Goal: Navigation & Orientation: Find specific page/section

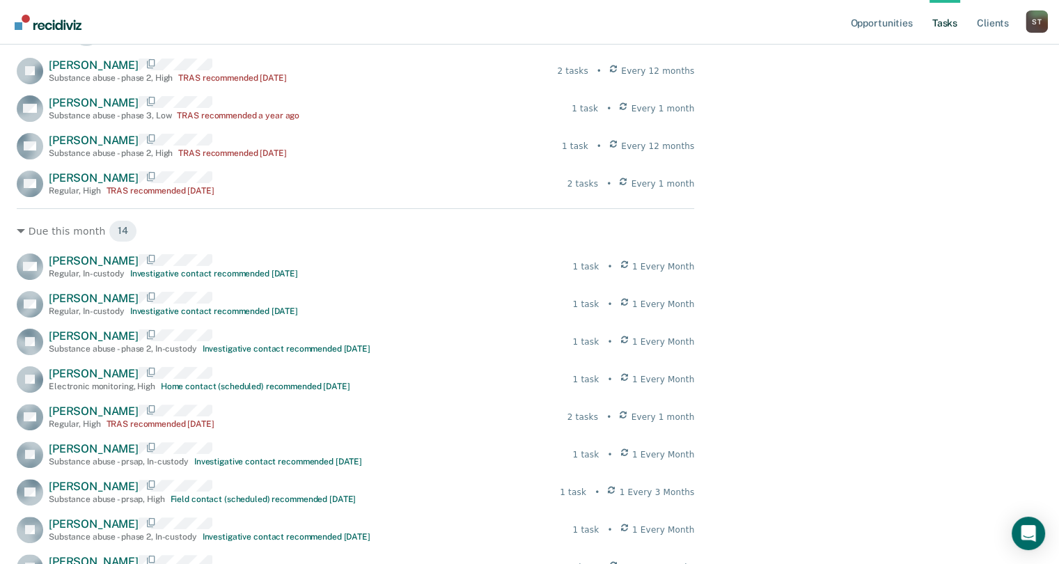
scroll to position [70, 0]
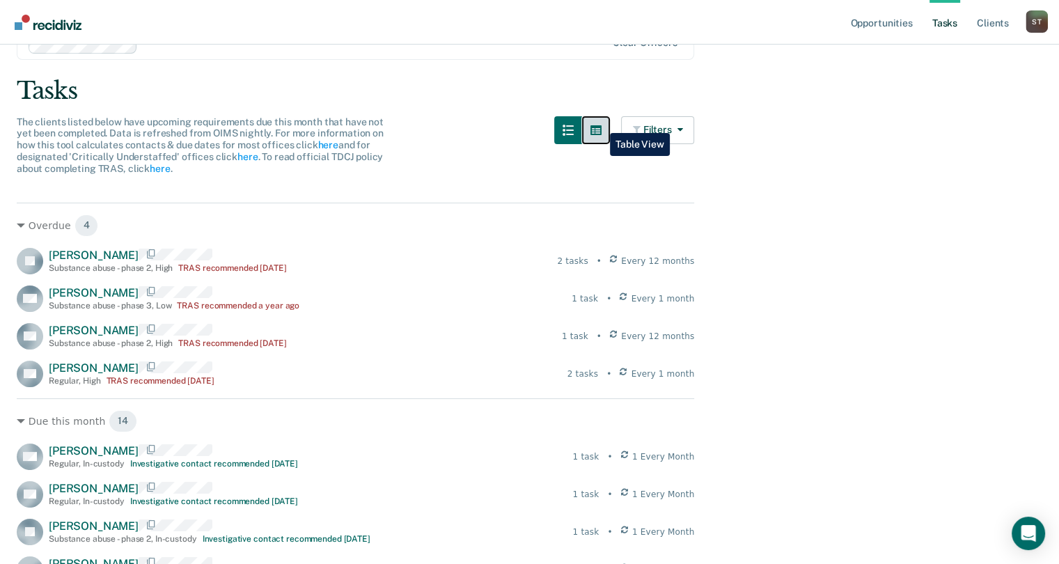
click at [600, 123] on button "button" at bounding box center [596, 130] width 28 height 28
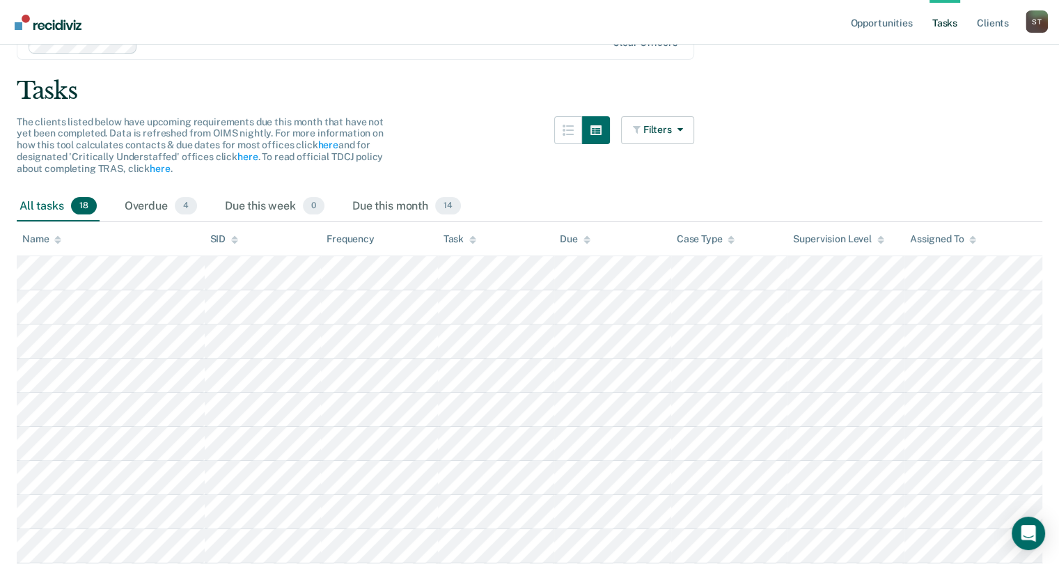
click at [453, 237] on div "Task" at bounding box center [460, 239] width 33 height 12
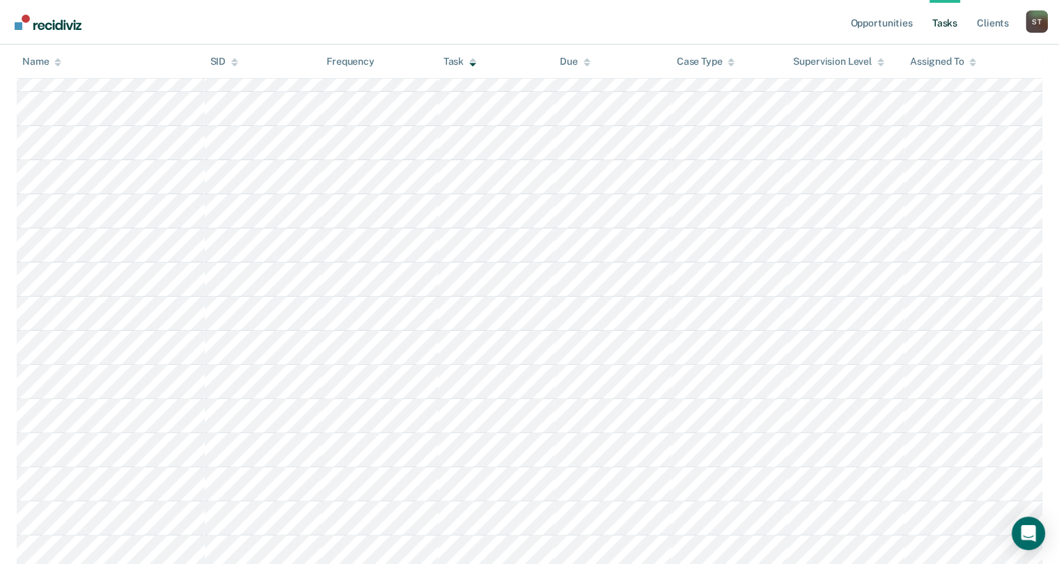
scroll to position [279, 0]
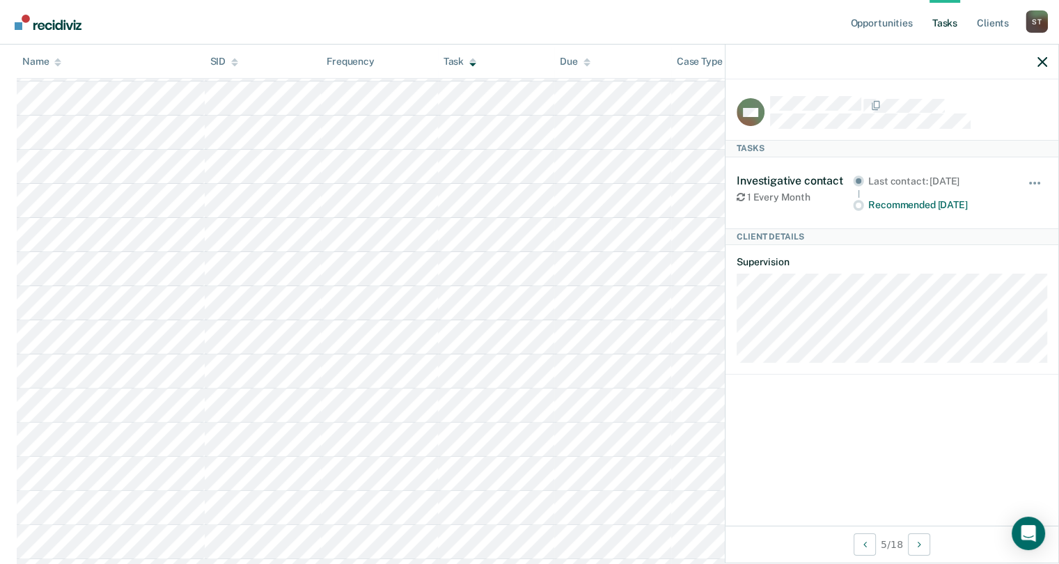
click at [1039, 69] on div at bounding box center [892, 62] width 333 height 35
click at [1042, 66] on icon "button" at bounding box center [1043, 62] width 10 height 10
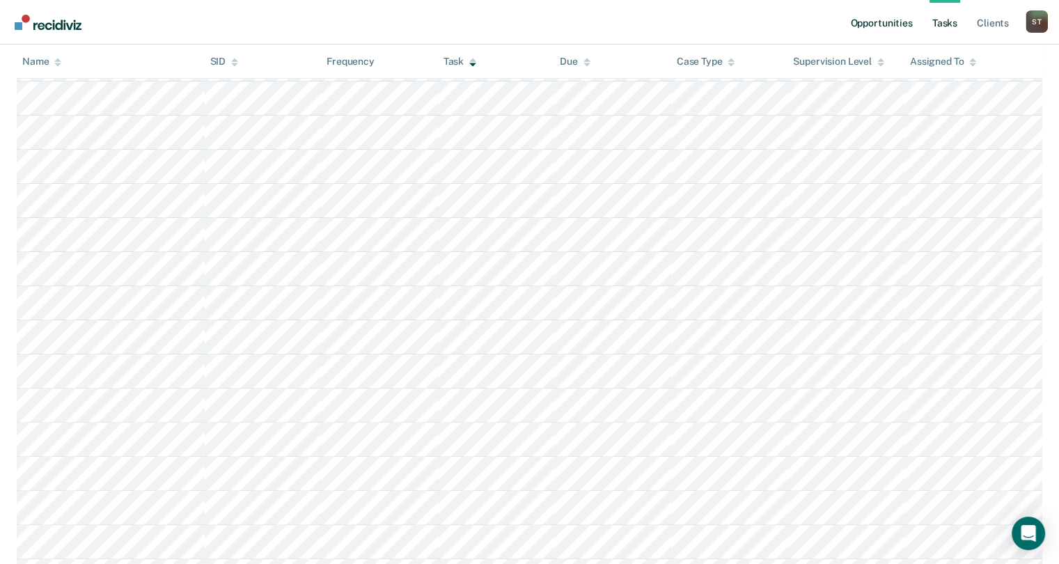
click at [887, 29] on link "Opportunities" at bounding box center [882, 22] width 68 height 45
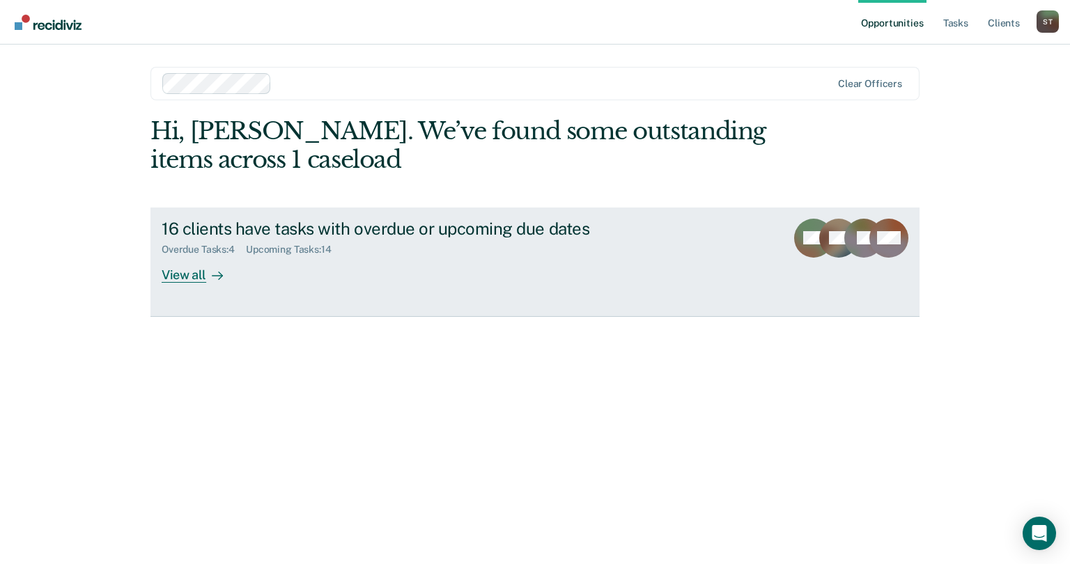
click at [552, 252] on div "Overdue Tasks : 4 Upcoming Tasks : 14" at bounding box center [406, 246] width 489 height 17
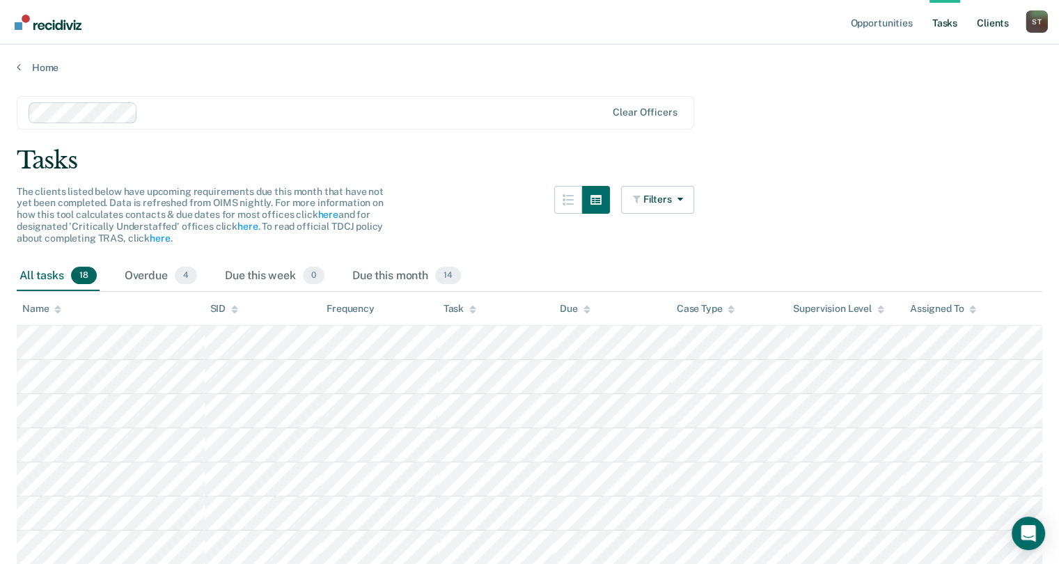
click at [1001, 24] on link "Client s" at bounding box center [993, 22] width 38 height 45
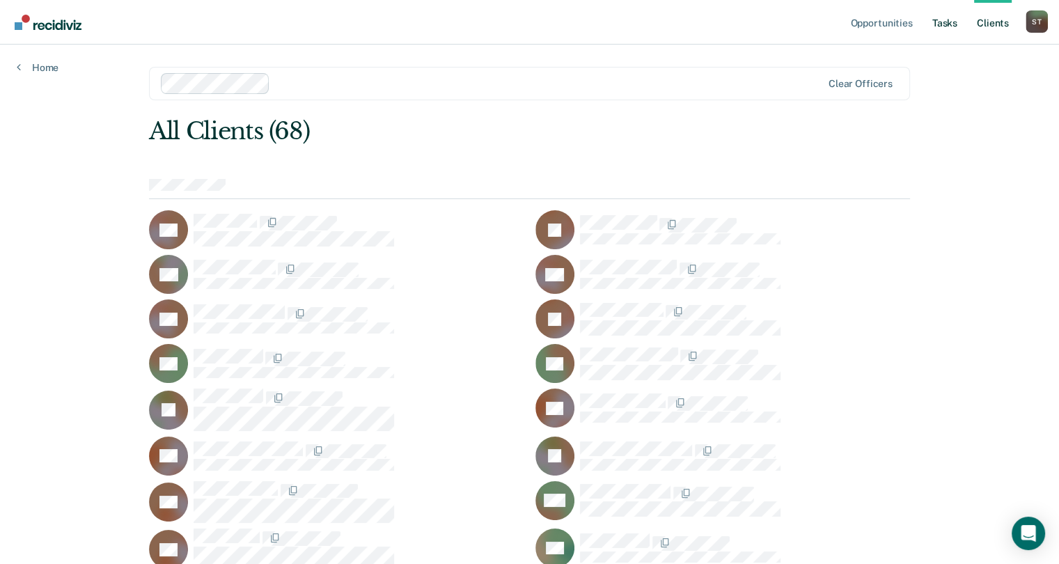
click at [944, 22] on link "Tasks" at bounding box center [945, 22] width 31 height 45
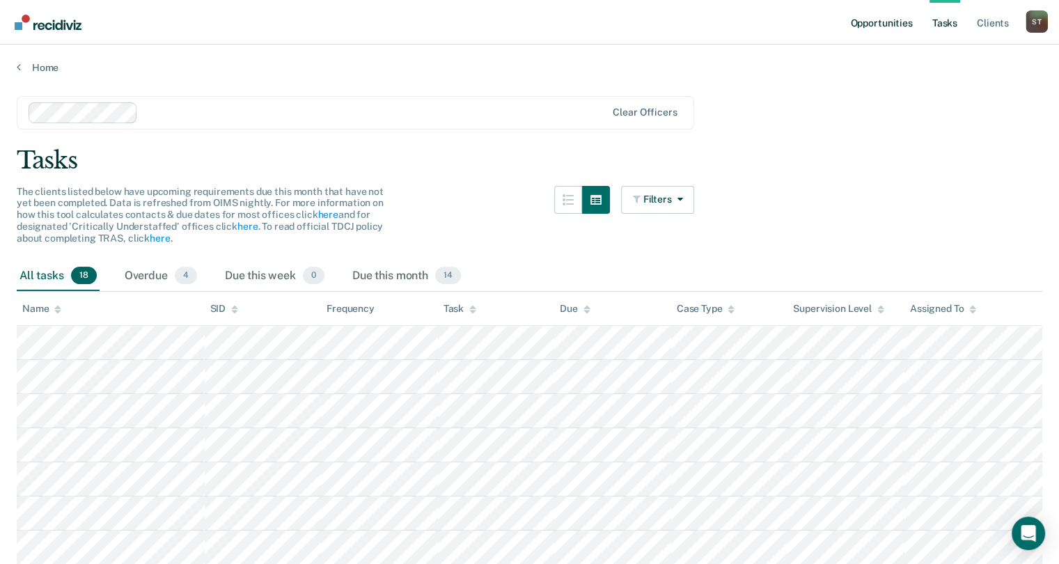
click at [890, 25] on link "Opportunities" at bounding box center [882, 22] width 68 height 45
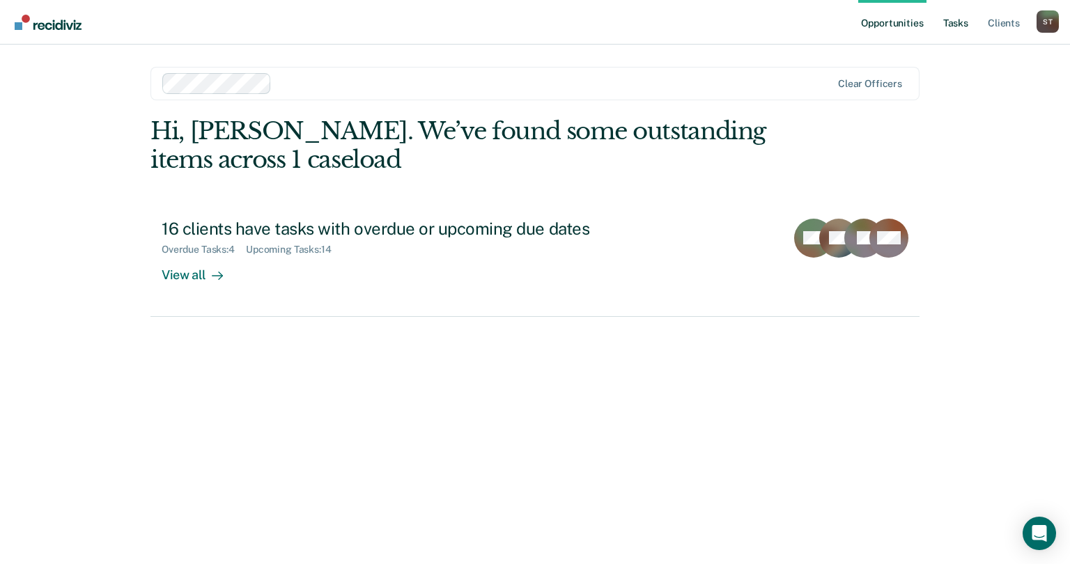
click at [956, 20] on link "Tasks" at bounding box center [955, 22] width 31 height 45
